Goal: Check status

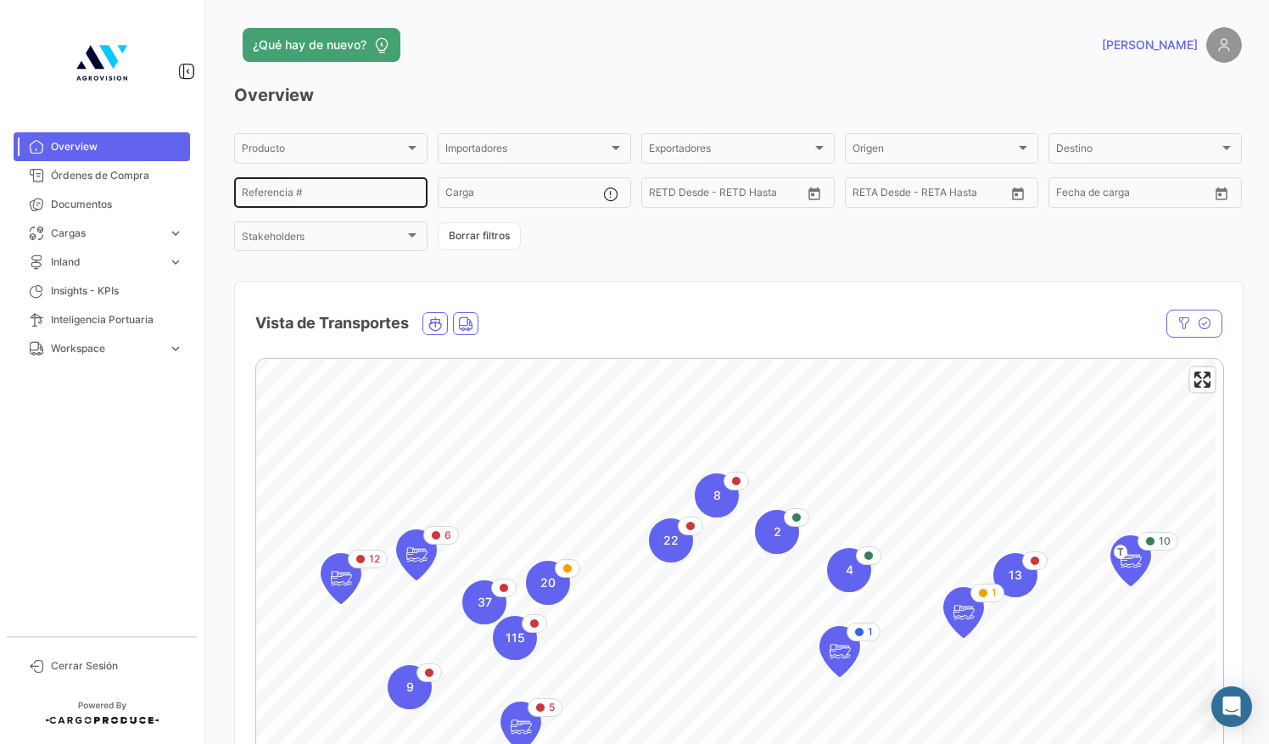
click at [268, 194] on input "Referencia #" at bounding box center [331, 195] width 178 height 12
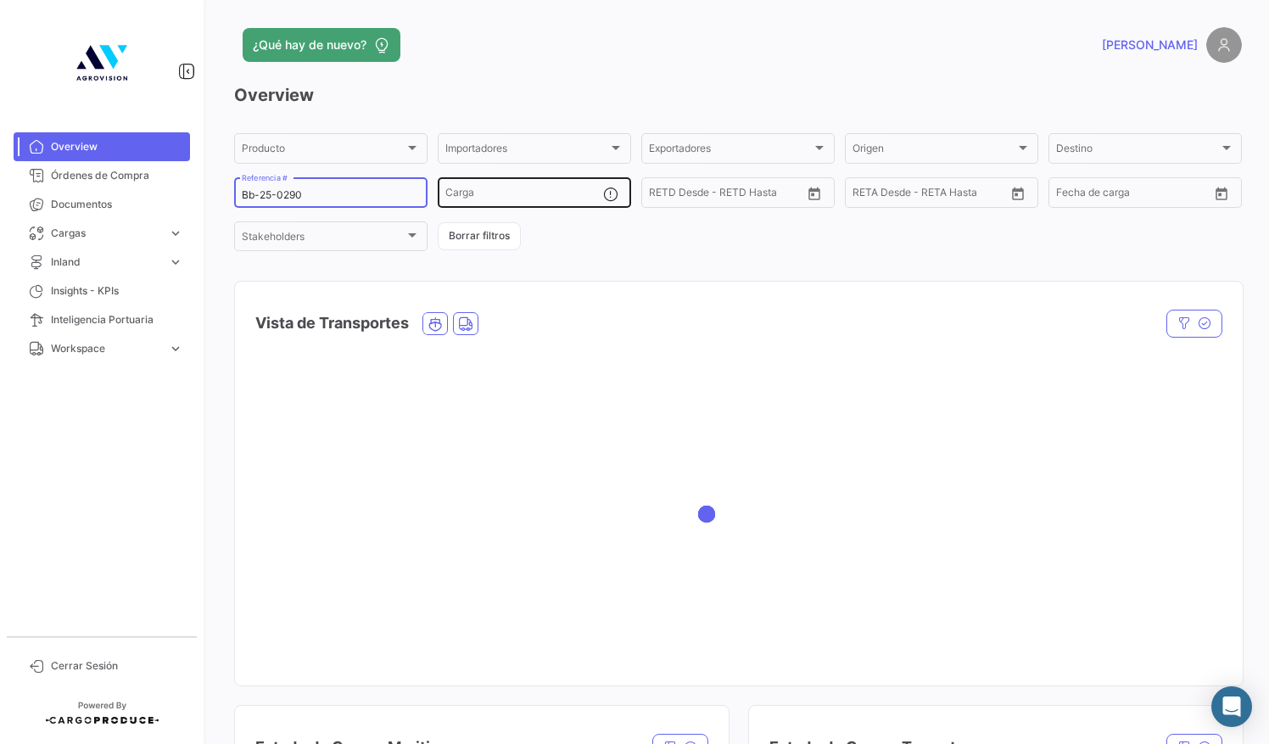
type input "Bb-25-0290"
click at [520, 192] on input "Carga" at bounding box center [524, 195] width 158 height 12
type input "OERU4317116"
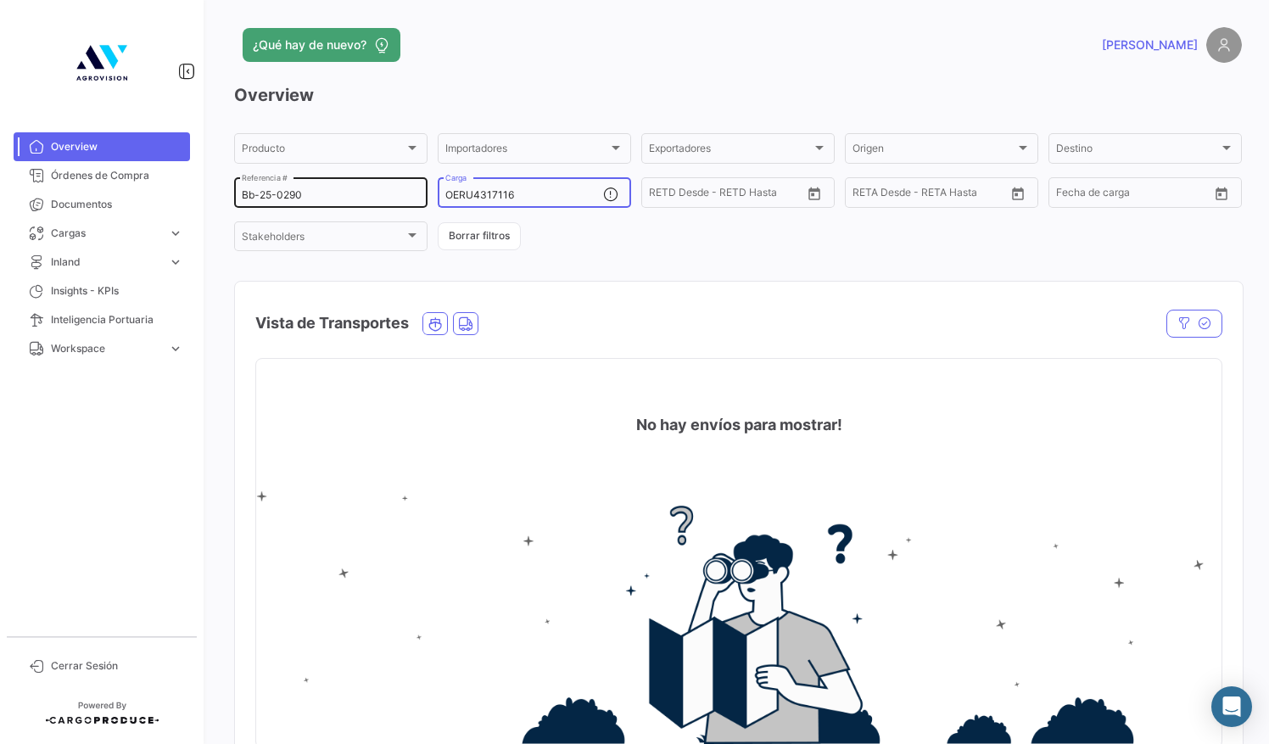
click at [348, 195] on input "Bb-25-0290" at bounding box center [331, 195] width 178 height 12
click at [251, 196] on input "Bb-25-0290" at bounding box center [331, 195] width 178 height 12
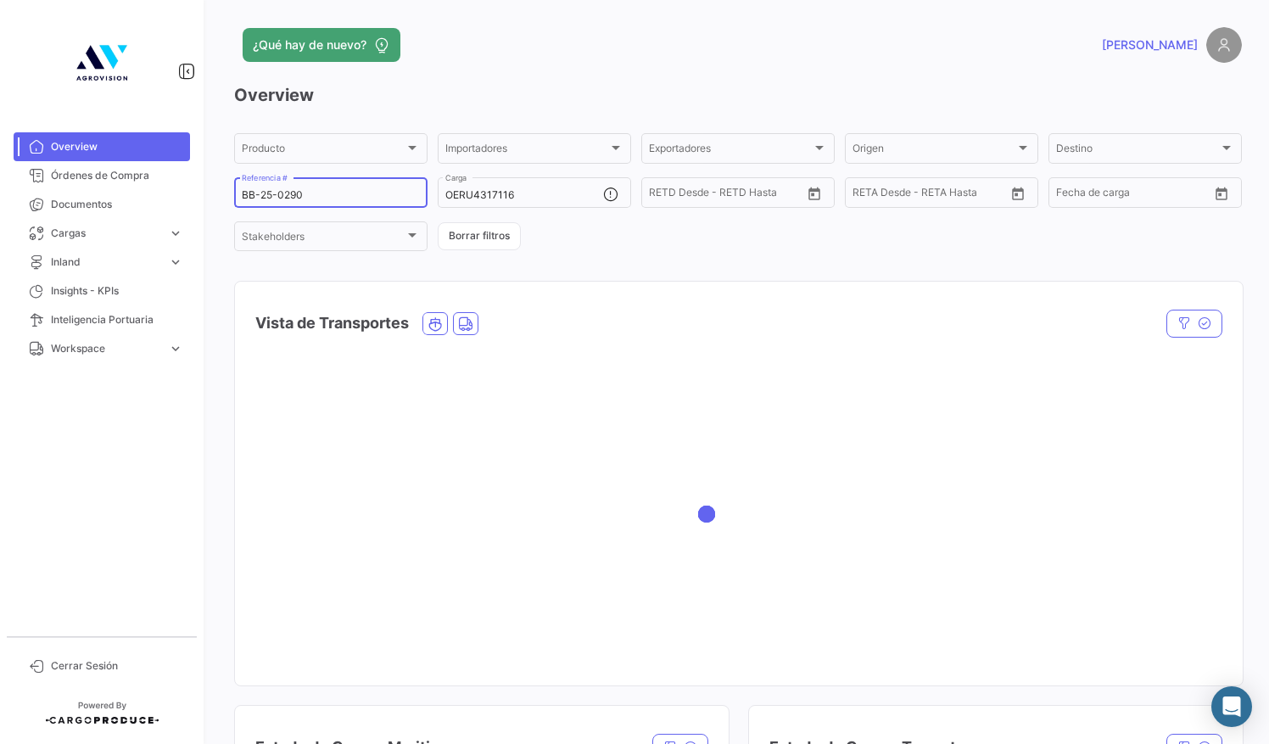
click at [341, 193] on input "BB-25-0290" at bounding box center [331, 195] width 178 height 12
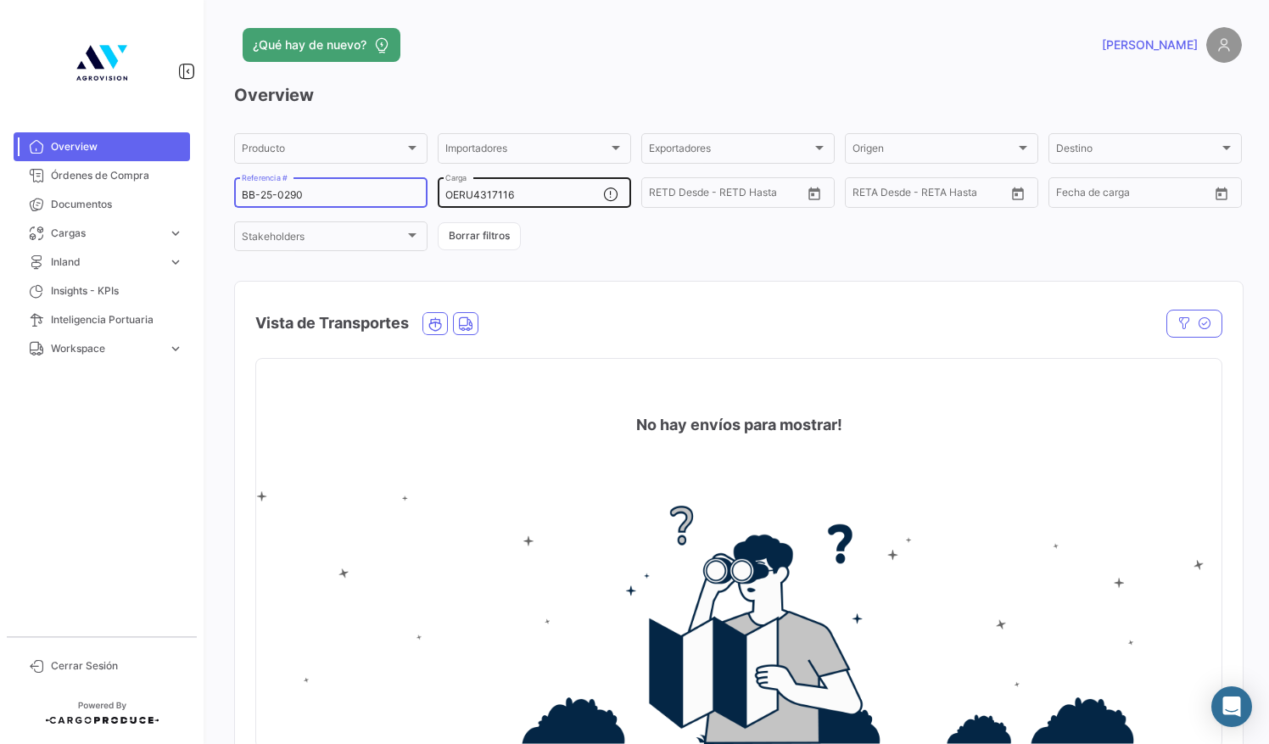
type input "BB-25-0290"
click at [543, 193] on input "OERU4317116" at bounding box center [524, 195] width 158 height 12
click at [356, 187] on div "BB-25-0290 Referencia #" at bounding box center [331, 191] width 178 height 33
click at [315, 189] on div "BB-25-0290 Referencia #" at bounding box center [331, 191] width 178 height 33
click at [551, 193] on input "OERU4317116" at bounding box center [524, 195] width 158 height 12
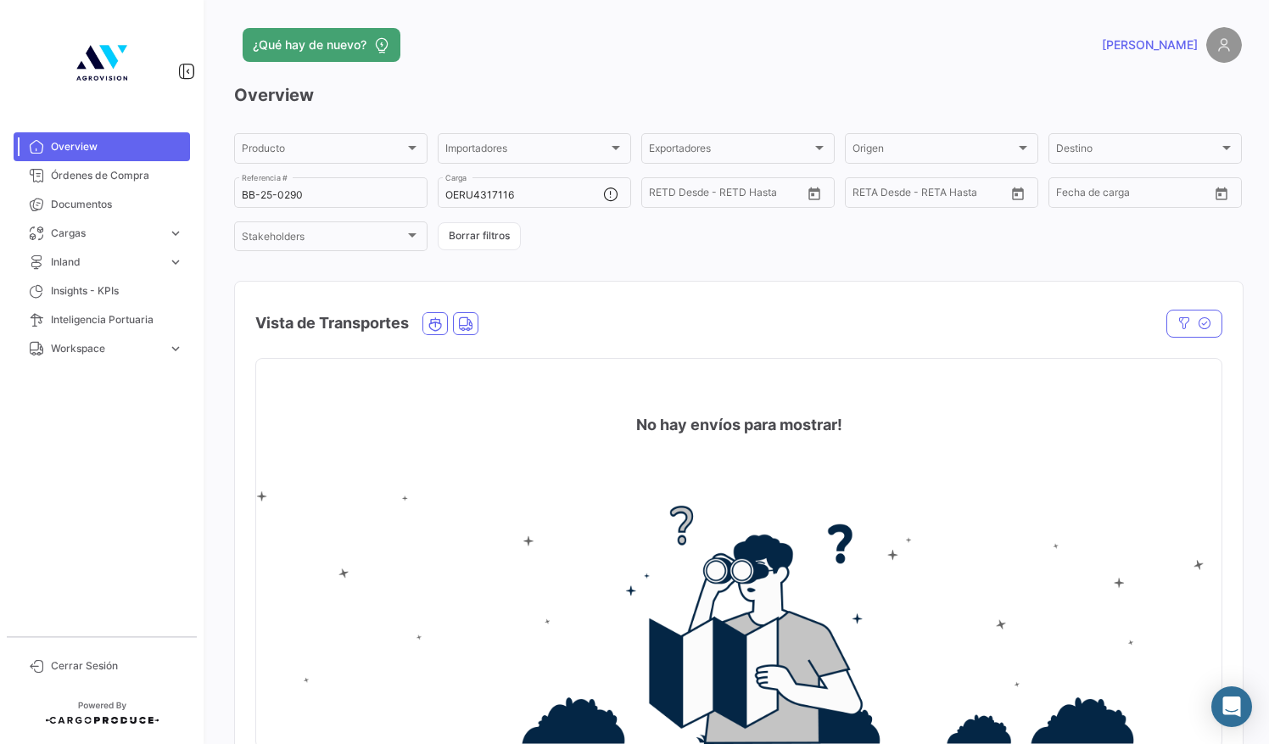
click at [114, 147] on span "Overview" at bounding box center [117, 146] width 132 height 15
click at [1114, 146] on div "Destino" at bounding box center [1137, 151] width 163 height 12
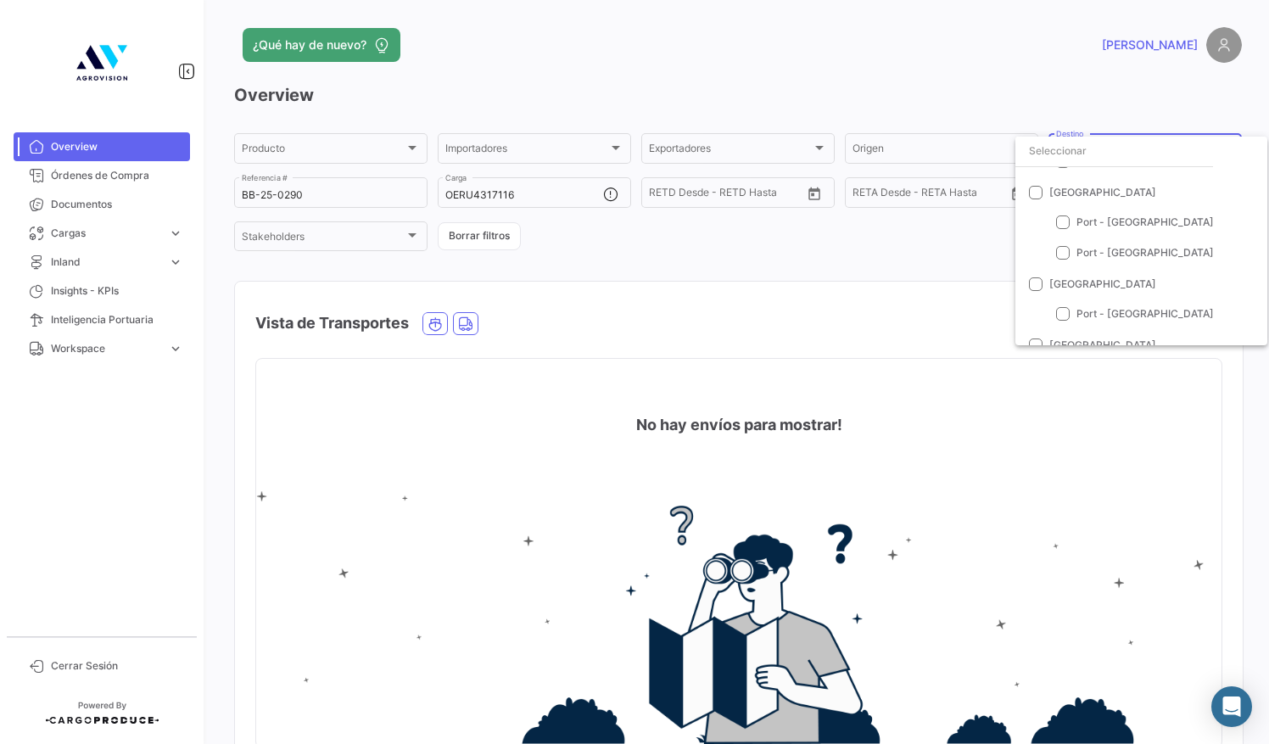
scroll to position [185, 0]
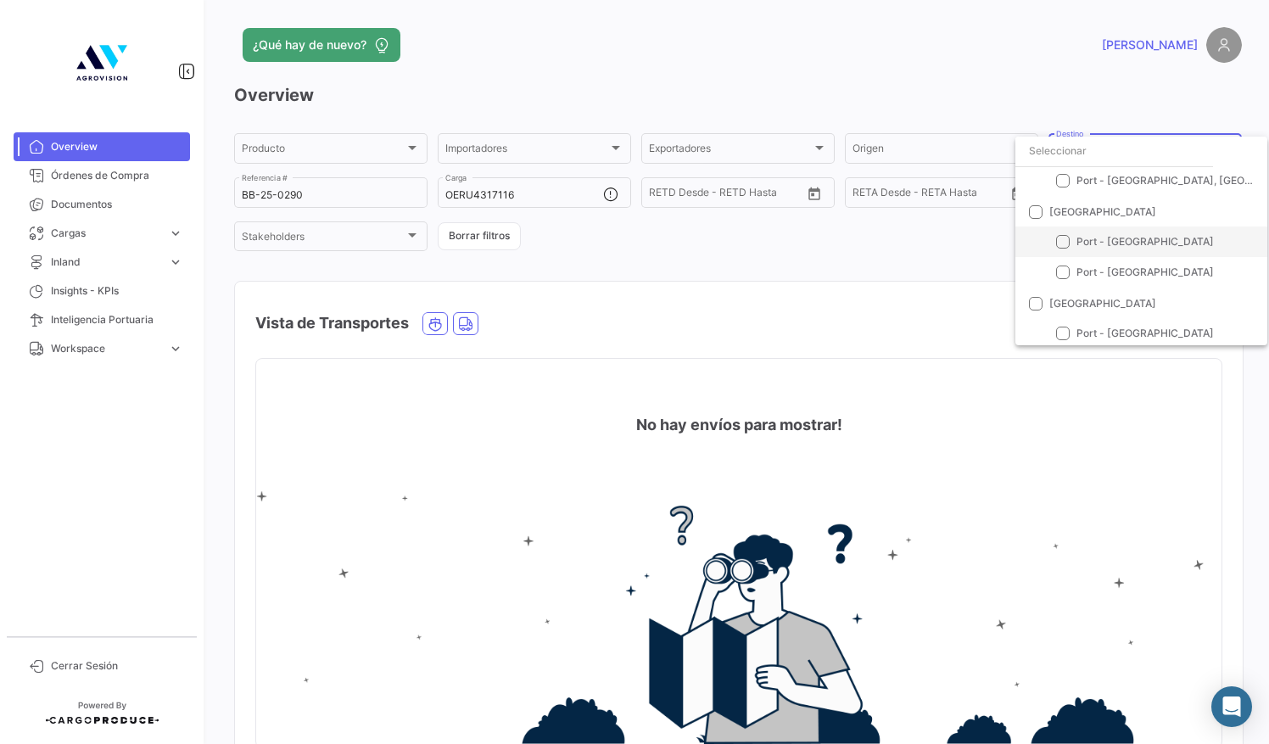
click at [1071, 239] on mat-option "Port - [GEOGRAPHIC_DATA]" at bounding box center [1142, 242] width 252 height 31
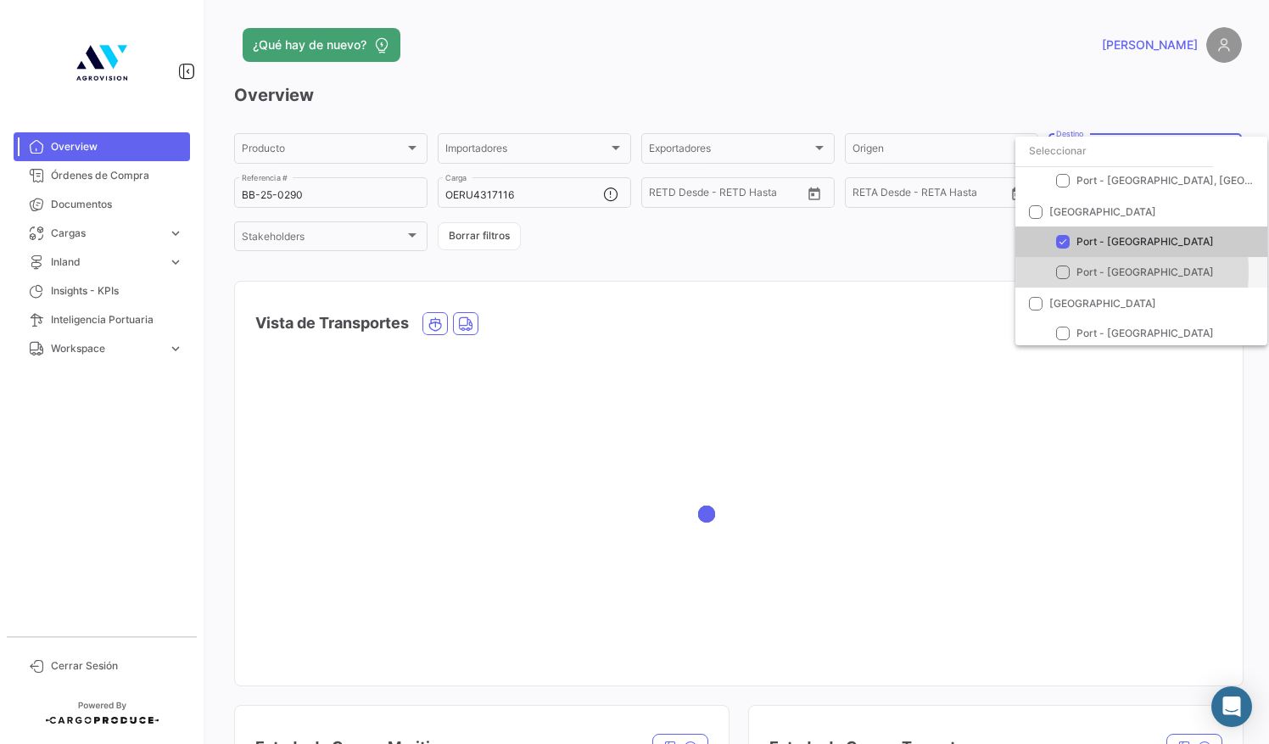
click at [1066, 271] on mat-pseudo-checkbox at bounding box center [1063, 273] width 14 height 14
checkbox input "true"
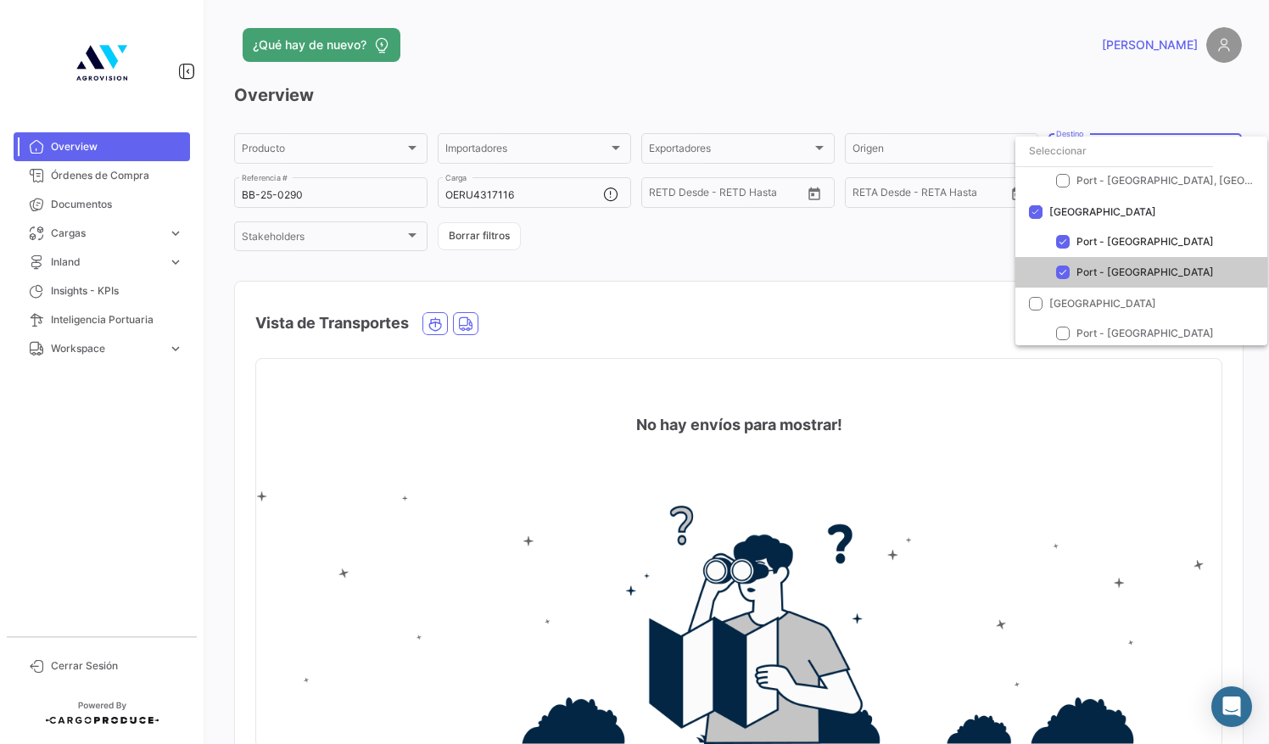
click at [678, 244] on div at bounding box center [634, 372] width 1269 height 744
